Goal: Information Seeking & Learning: Learn about a topic

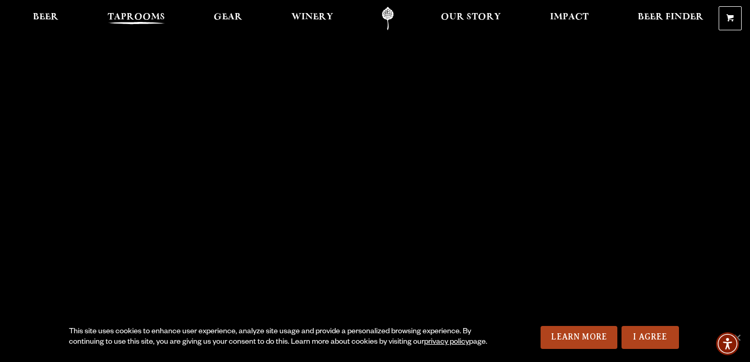
click at [155, 16] on span "Taprooms" at bounding box center [136, 17] width 57 height 8
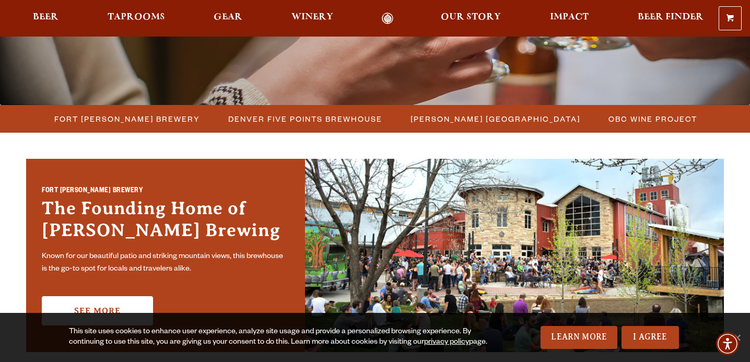
scroll to position [236, 0]
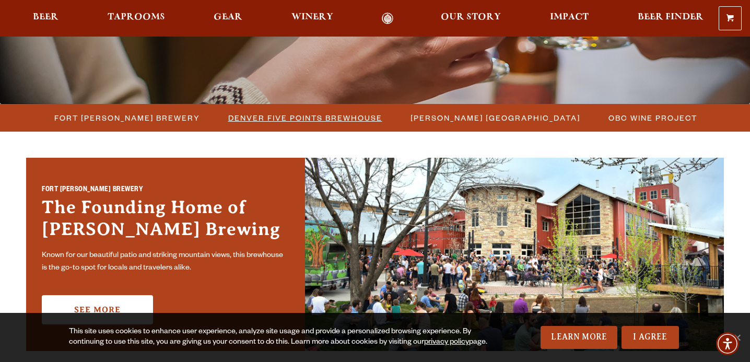
click at [331, 119] on span "Denver Five Points Brewhouse" at bounding box center [305, 117] width 154 height 15
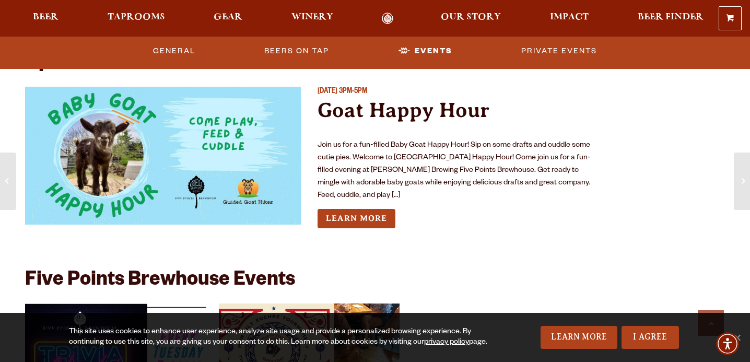
scroll to position [2718, 0]
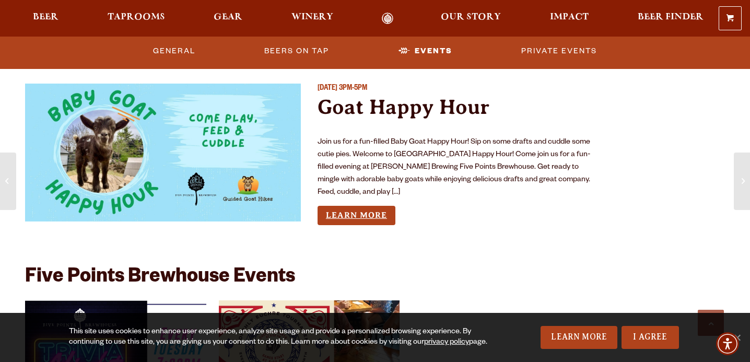
click at [372, 206] on link "Learn More" at bounding box center [357, 215] width 78 height 19
